Goal: Task Accomplishment & Management: Manage account settings

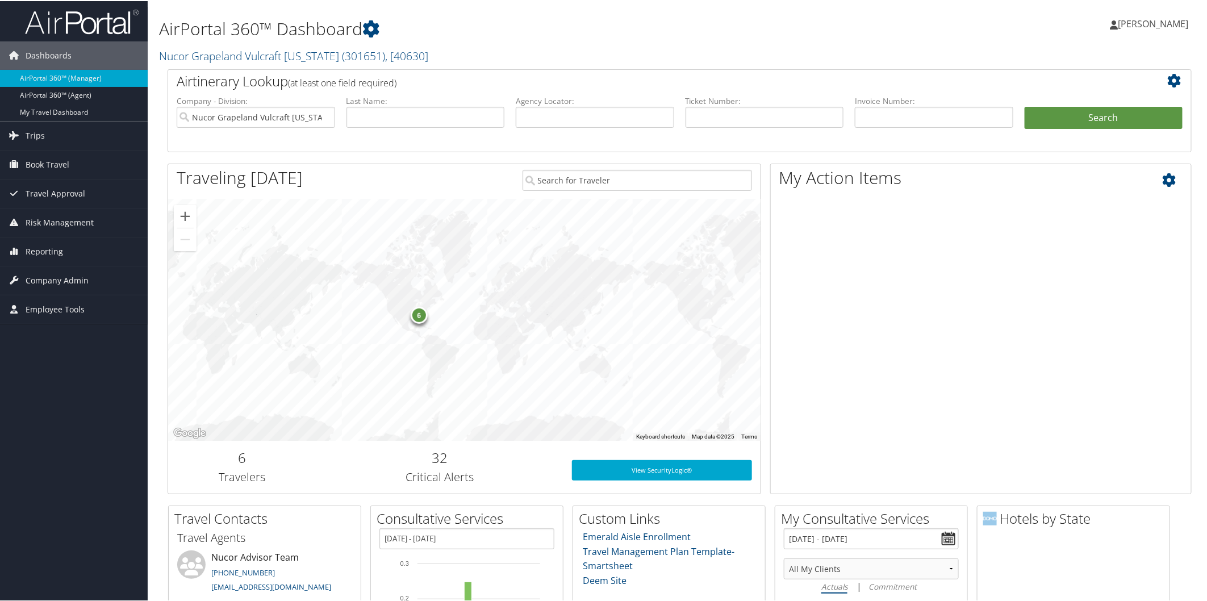
drag, startPoint x: 1109, startPoint y: 331, endPoint x: 1041, endPoint y: 424, distance: 115.9
click at [35, 251] on span "Reporting" at bounding box center [44, 250] width 37 height 28
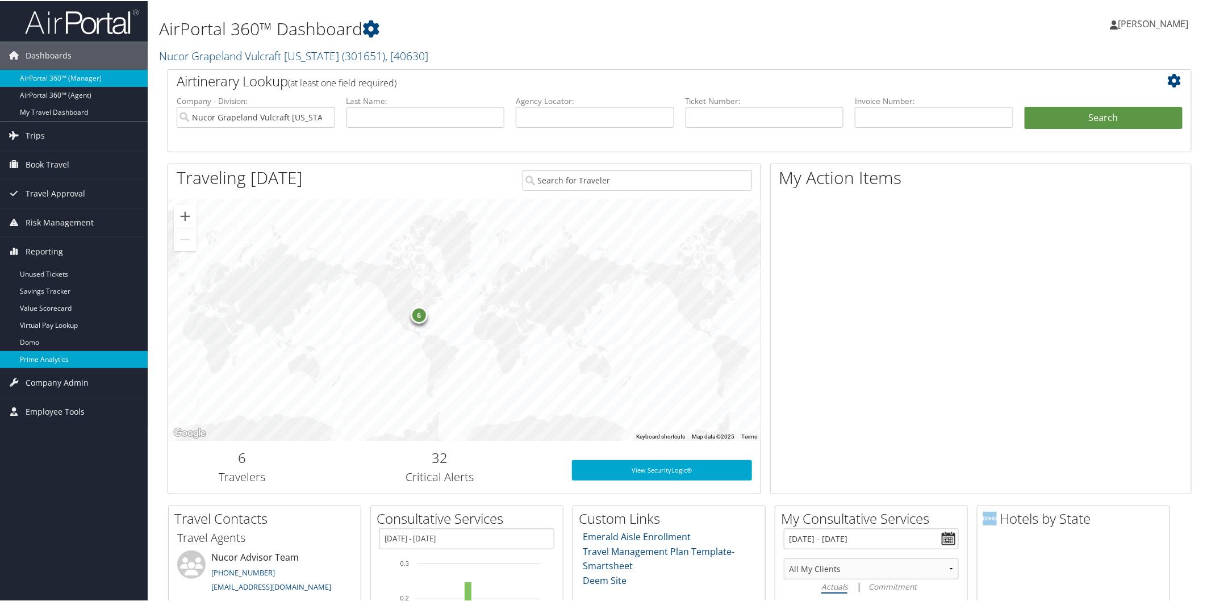
click at [74, 356] on link "Prime Analytics" at bounding box center [74, 358] width 148 height 17
click at [256, 61] on link "Nucor Grapeland Vulcraft [US_STATE] ( 301651 ) , [ 40630 ]" at bounding box center [293, 54] width 269 height 15
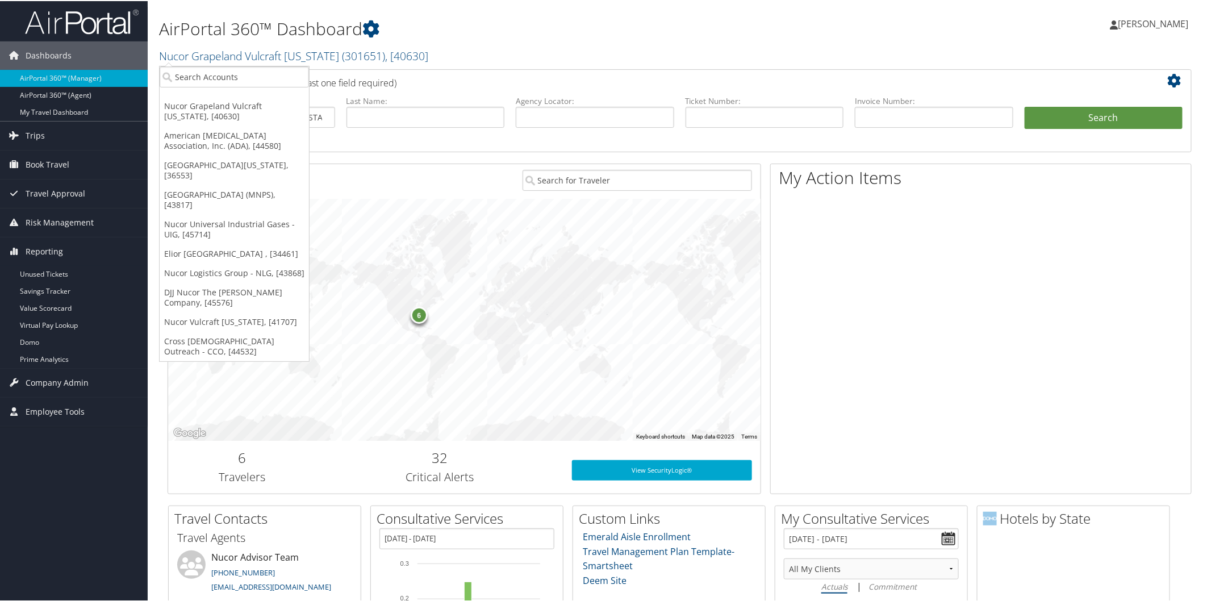
click at [575, 34] on h1 "AirPortal 360™ Dashboard" at bounding box center [506, 28] width 694 height 24
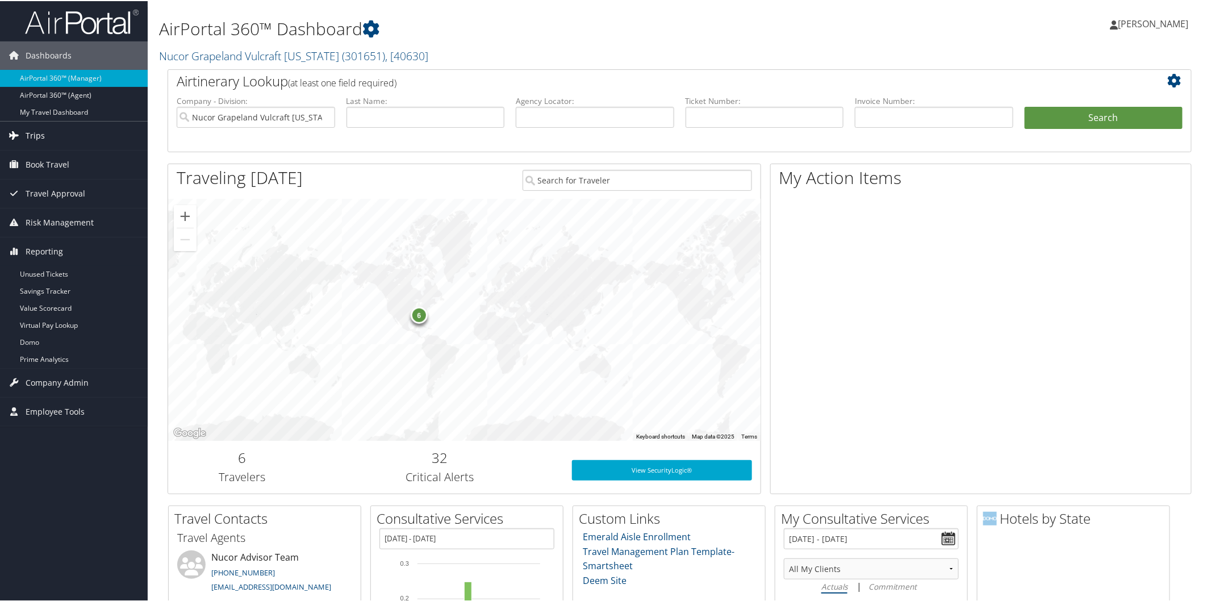
click at [57, 140] on link "Trips" at bounding box center [74, 134] width 148 height 28
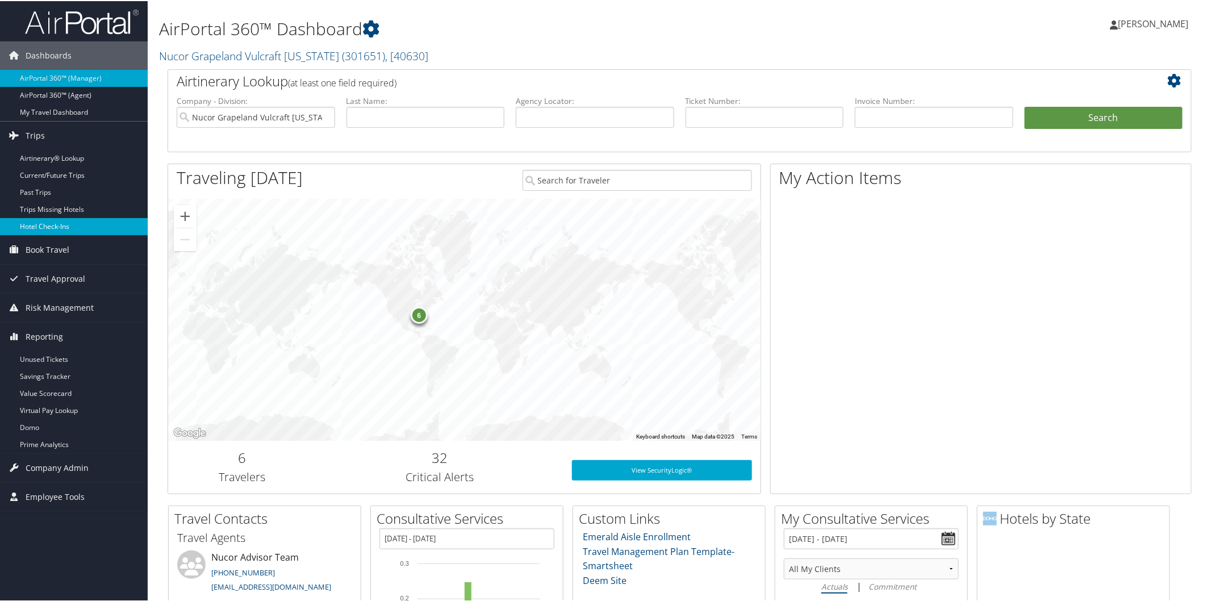
click at [51, 222] on link "Hotel Check-ins" at bounding box center [74, 225] width 148 height 17
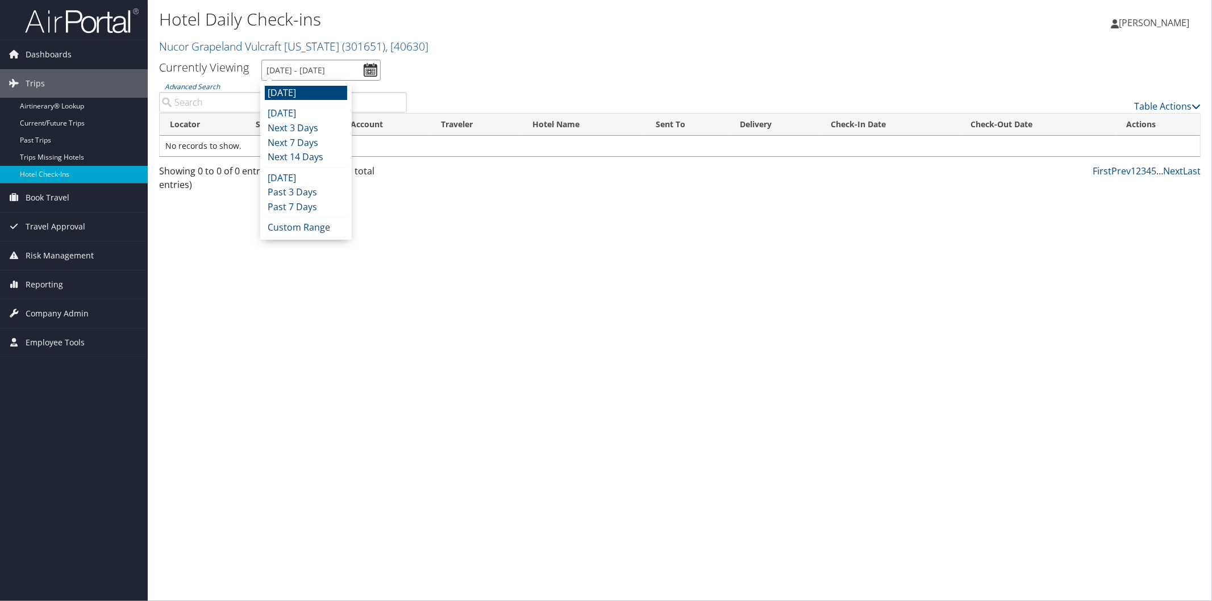
click at [303, 60] on input "[DATE] - [DATE]" at bounding box center [320, 70] width 119 height 21
click at [298, 111] on li "[DATE]" at bounding box center [306, 113] width 82 height 15
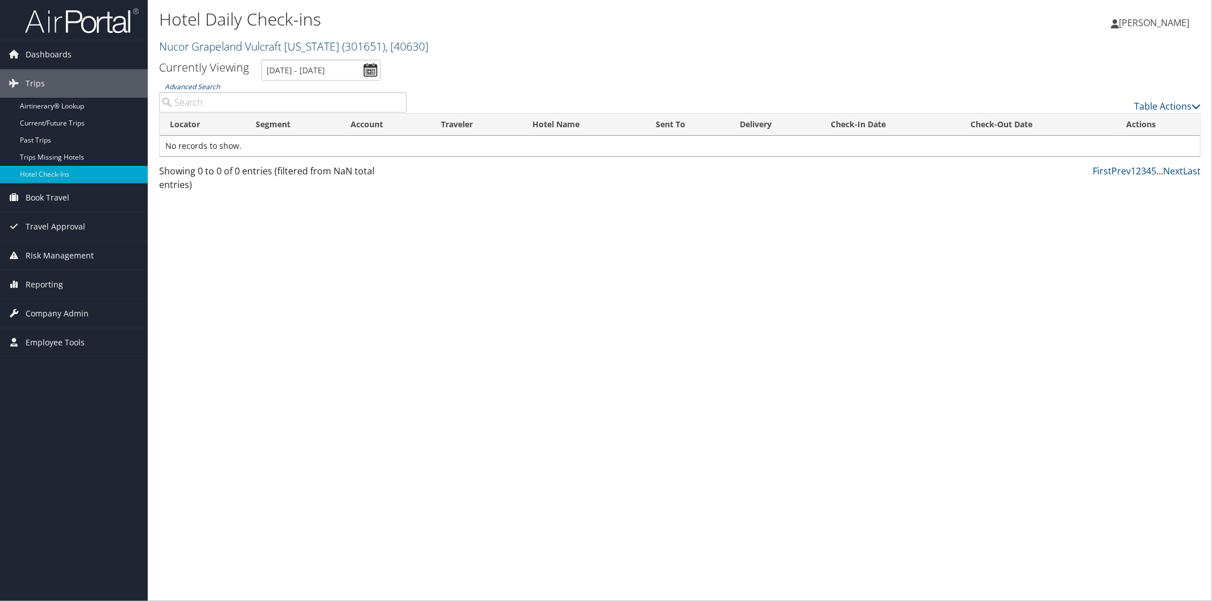
click at [206, 47] on link "Nucor Grapeland Vulcraft [US_STATE] ( 301651 ) , [ 40630 ]" at bounding box center [293, 46] width 269 height 15
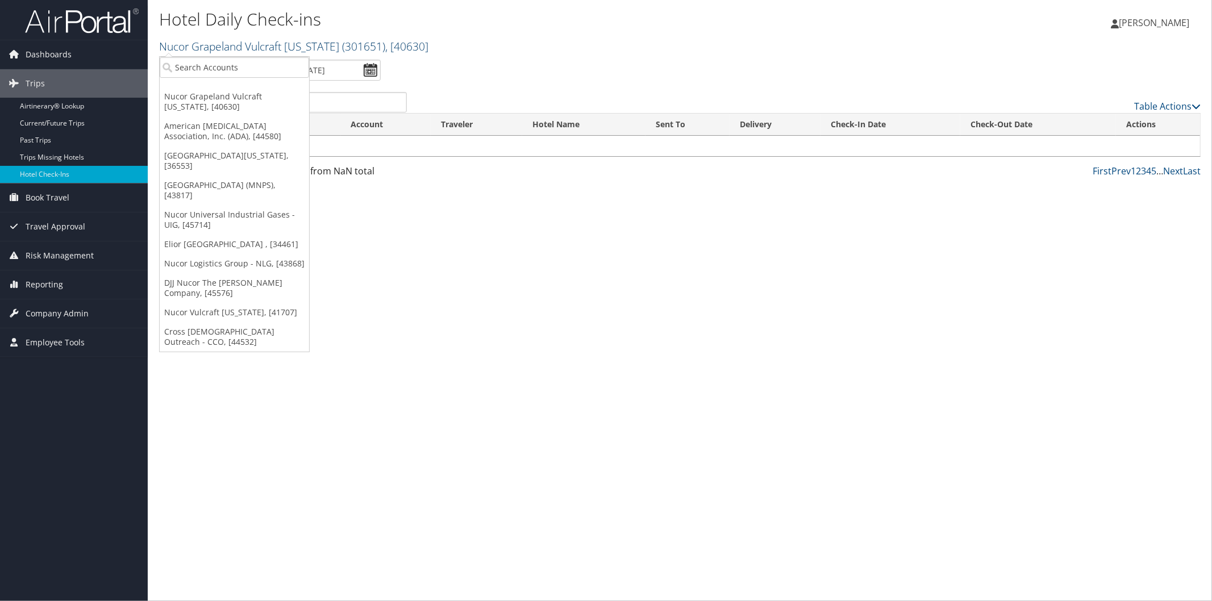
click at [278, 51] on link "Nucor Grapeland Vulcraft [US_STATE] ( 301651 ) , [ 40630 ]" at bounding box center [293, 46] width 269 height 15
click at [331, 69] on input "[DATE] - [DATE]" at bounding box center [320, 70] width 119 height 21
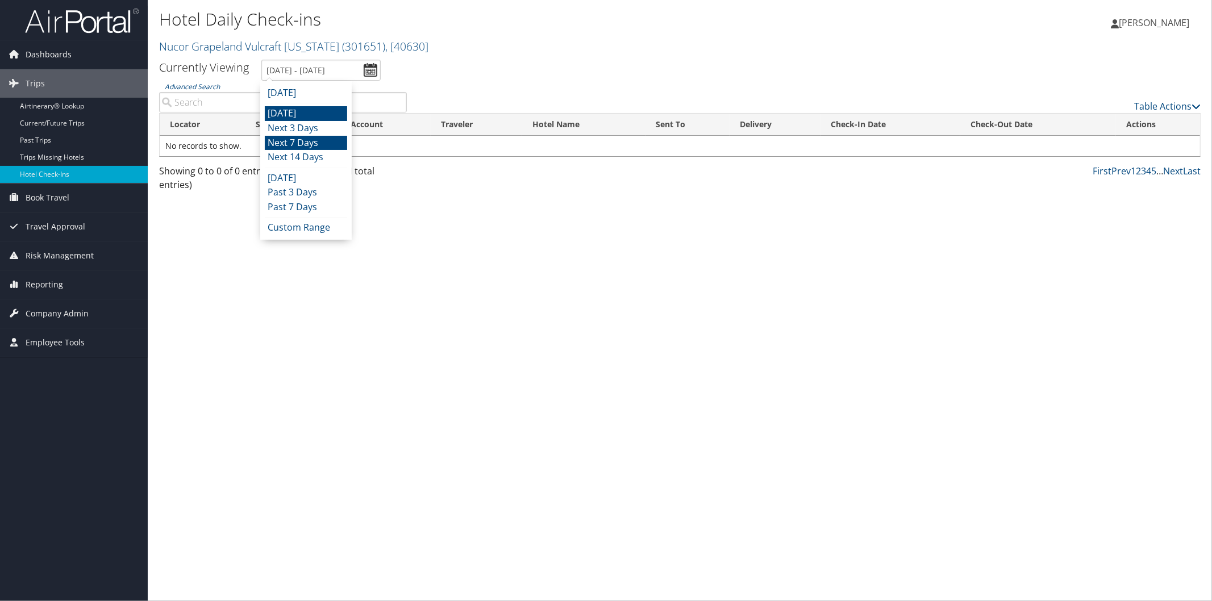
click at [304, 146] on li "Next 7 Days" at bounding box center [306, 143] width 82 height 15
type input "[DATE] - [DATE]"
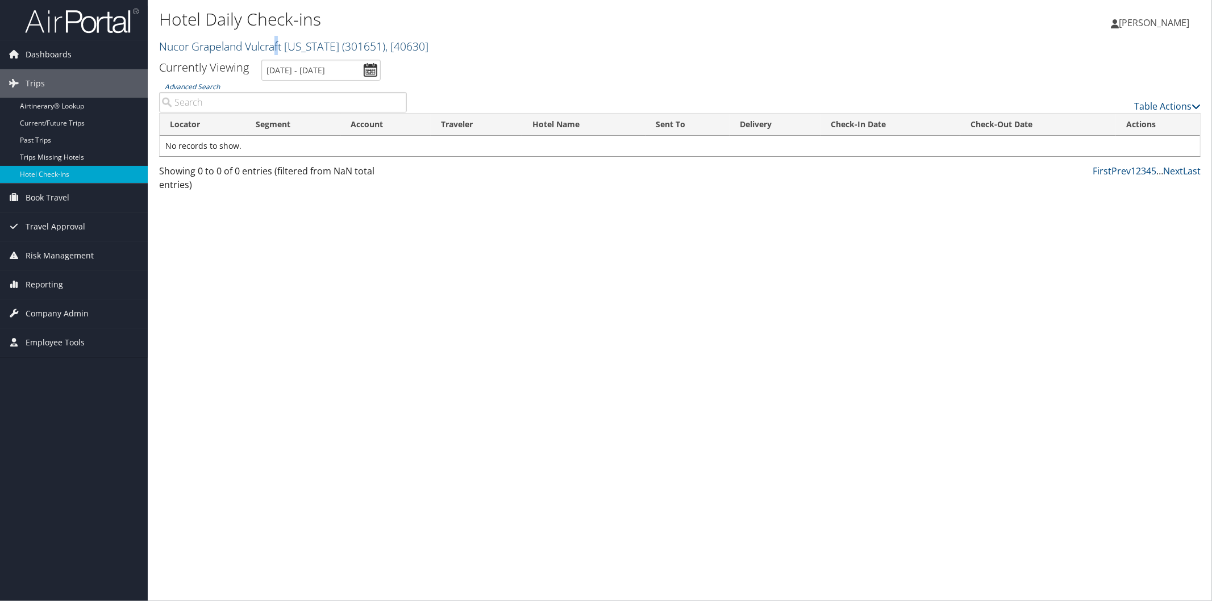
click at [280, 48] on link "Nucor Grapeland Vulcraft [US_STATE] ( 301651 ) , [ 40630 ]" at bounding box center [293, 46] width 269 height 15
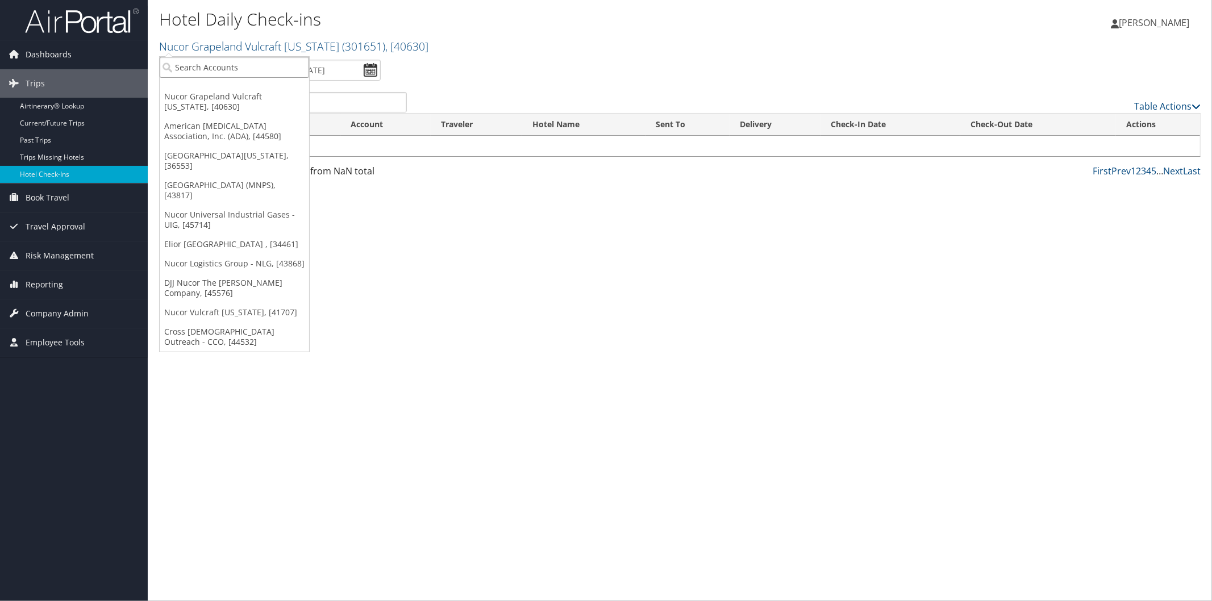
click at [277, 67] on input "search" at bounding box center [234, 67] width 149 height 21
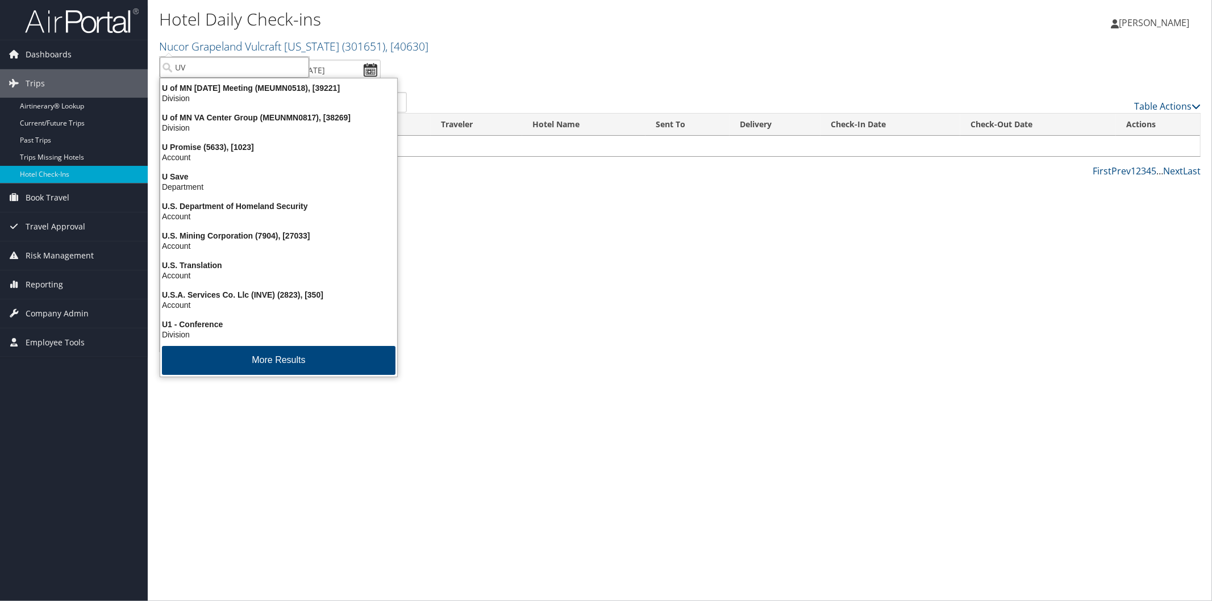
type input "UVA"
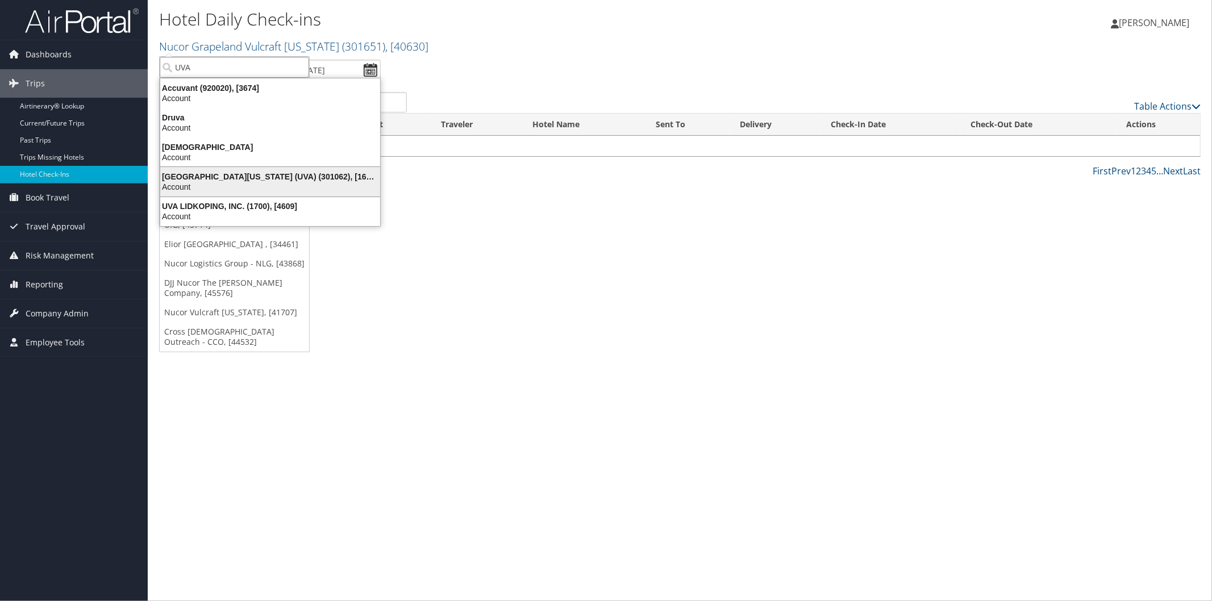
click at [227, 172] on div "[GEOGRAPHIC_DATA][US_STATE] (UVA) (301062), [16863]" at bounding box center [269, 177] width 233 height 10
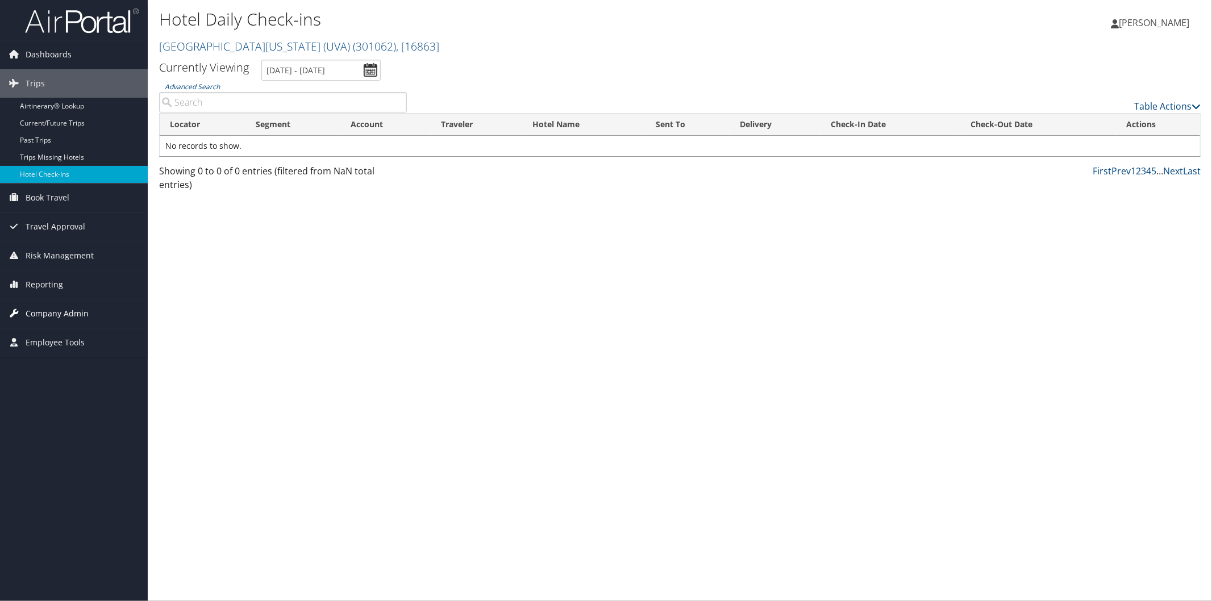
click at [61, 311] on span "Company Admin" at bounding box center [57, 313] width 63 height 28
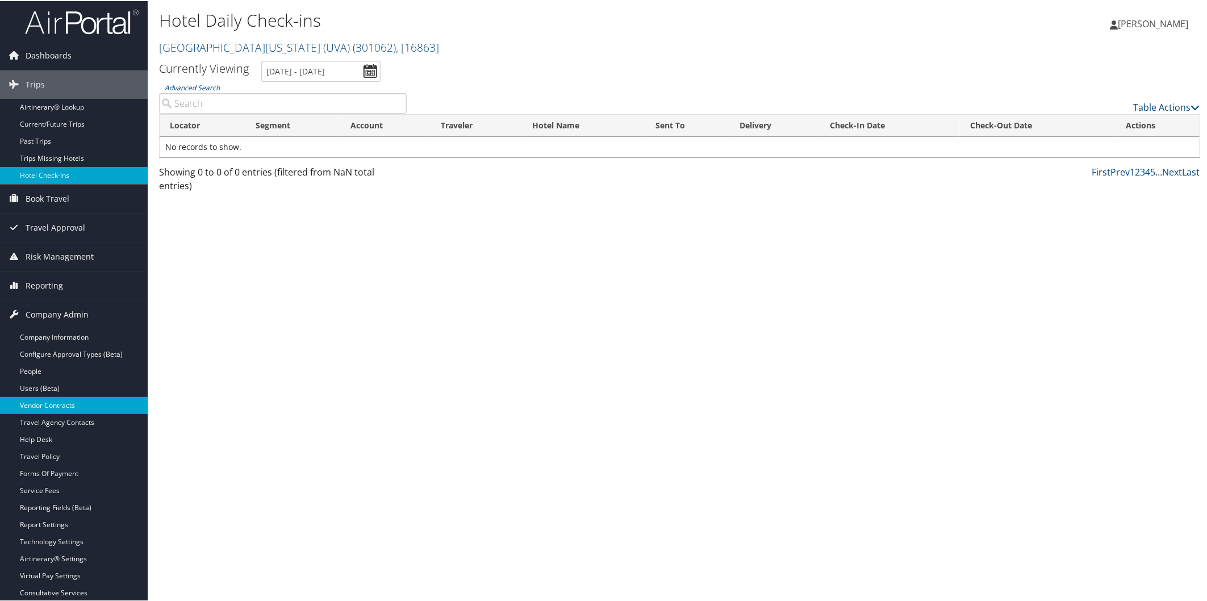
click at [47, 398] on link "Vendor Contracts" at bounding box center [74, 404] width 148 height 17
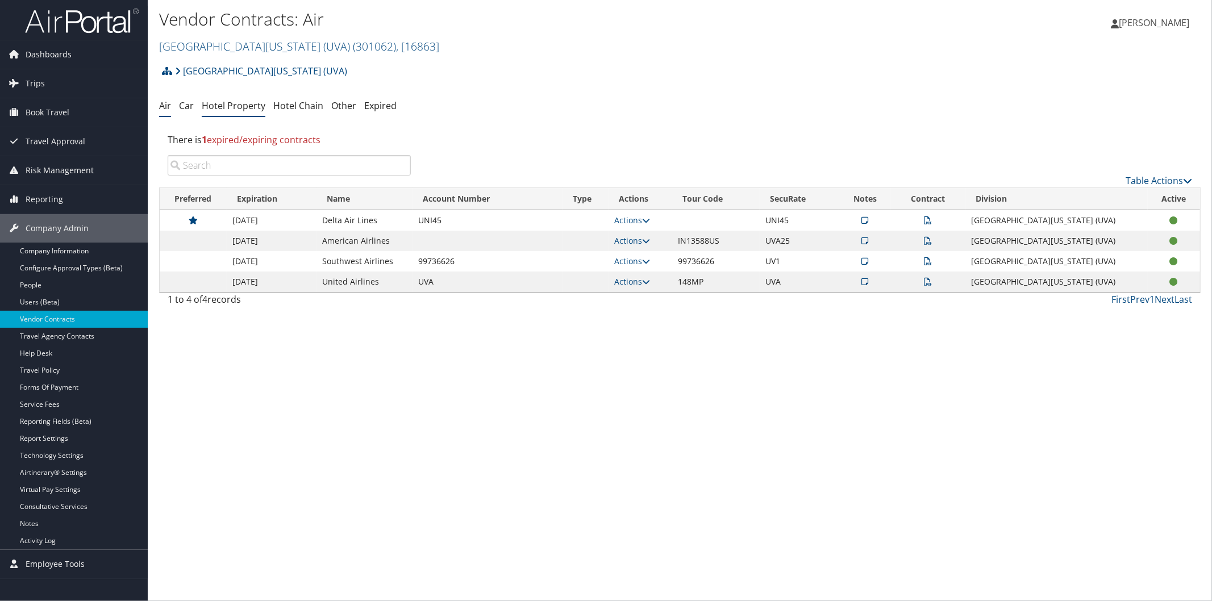
click at [214, 101] on link "Hotel Property" at bounding box center [234, 105] width 64 height 12
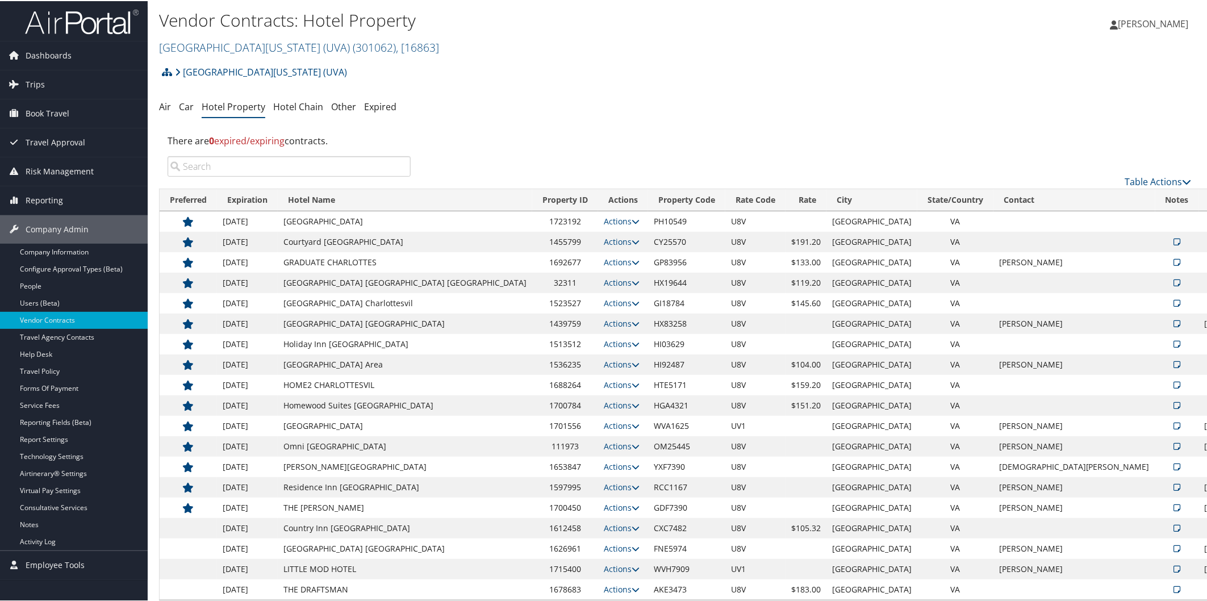
click at [1174, 504] on icon at bounding box center [1177, 507] width 7 height 8
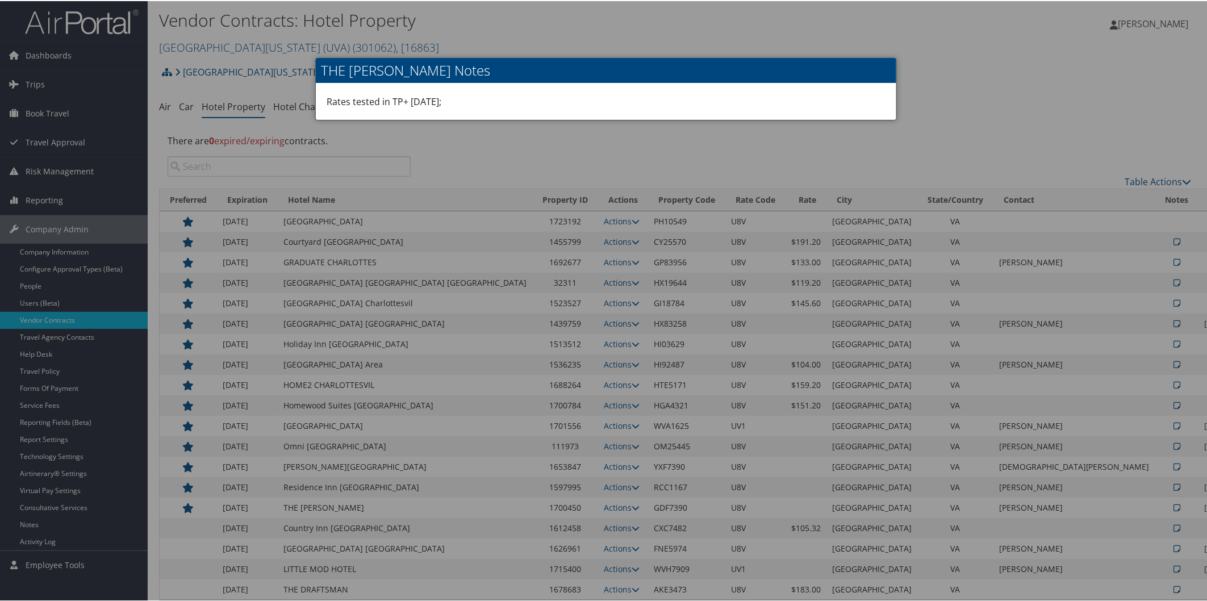
click at [1086, 95] on div at bounding box center [606, 300] width 1212 height 601
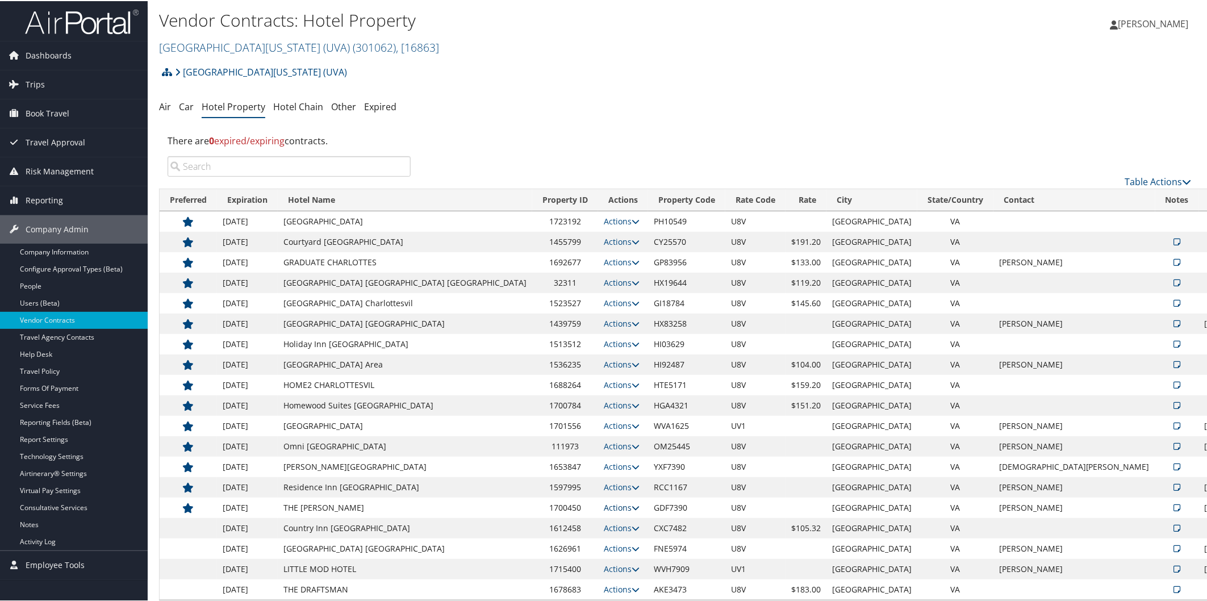
click at [632, 507] on icon at bounding box center [636, 507] width 8 height 8
click at [527, 538] on link "Edit" at bounding box center [522, 542] width 61 height 19
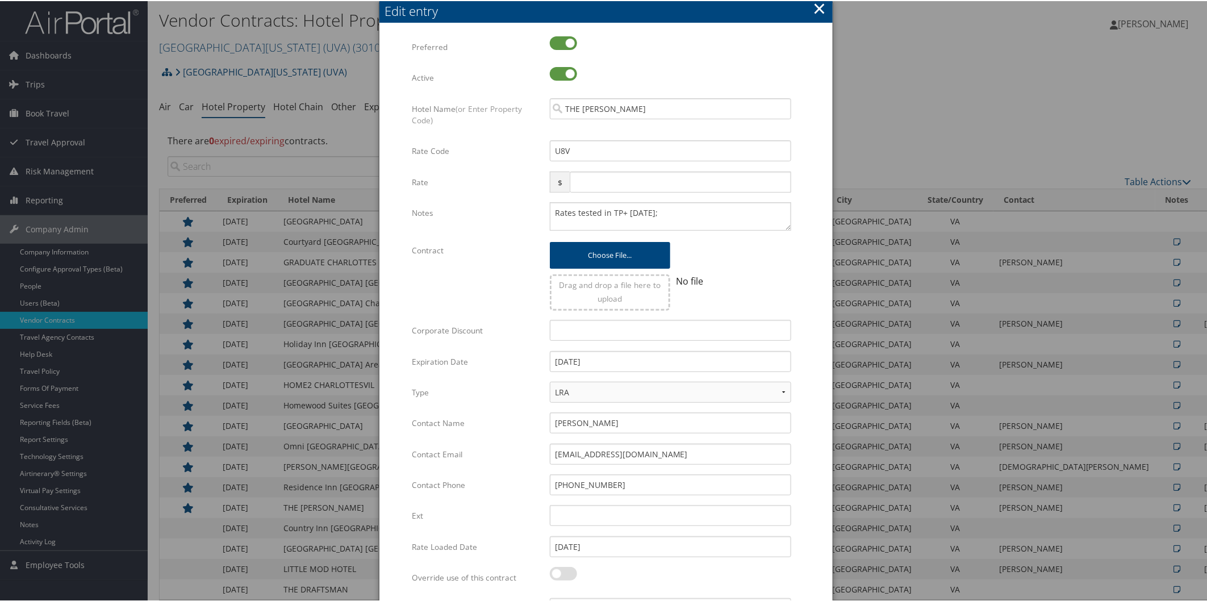
click at [816, 9] on button "×" at bounding box center [819, 7] width 13 height 23
